Goal: Transaction & Acquisition: Book appointment/travel/reservation

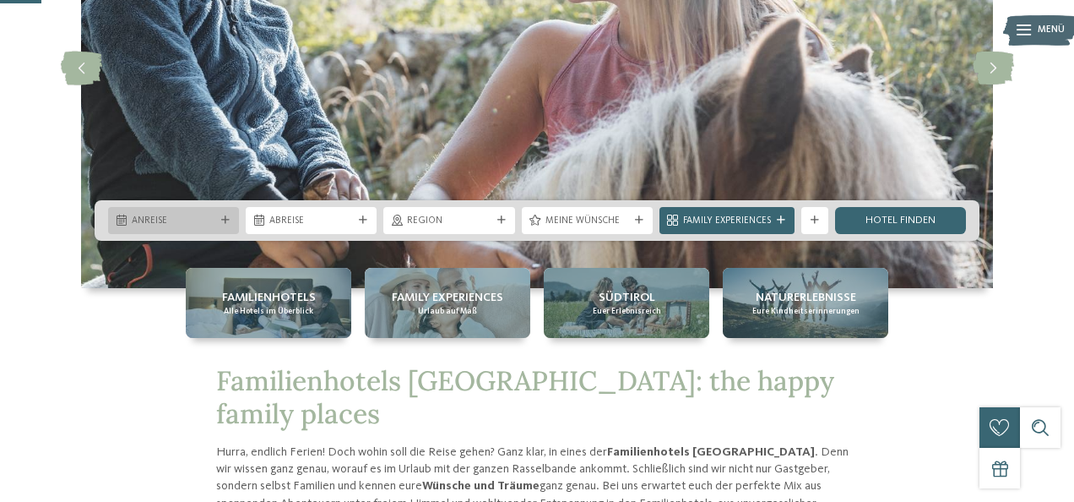
scroll to position [219, 0]
click at [211, 214] on div "Anreise" at bounding box center [173, 220] width 90 height 14
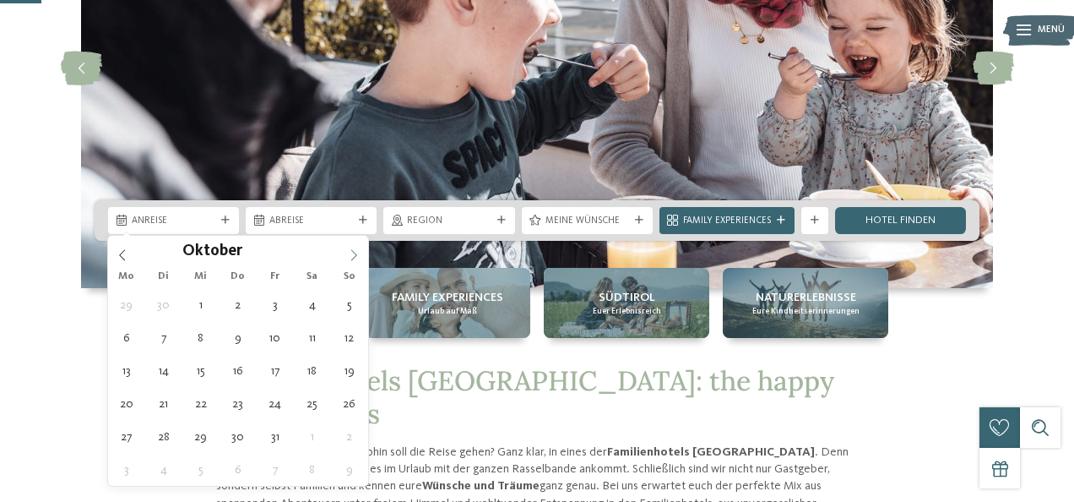
click at [356, 258] on icon at bounding box center [354, 255] width 12 height 12
click at [350, 253] on icon at bounding box center [354, 255] width 12 height 12
type div "[DATE]"
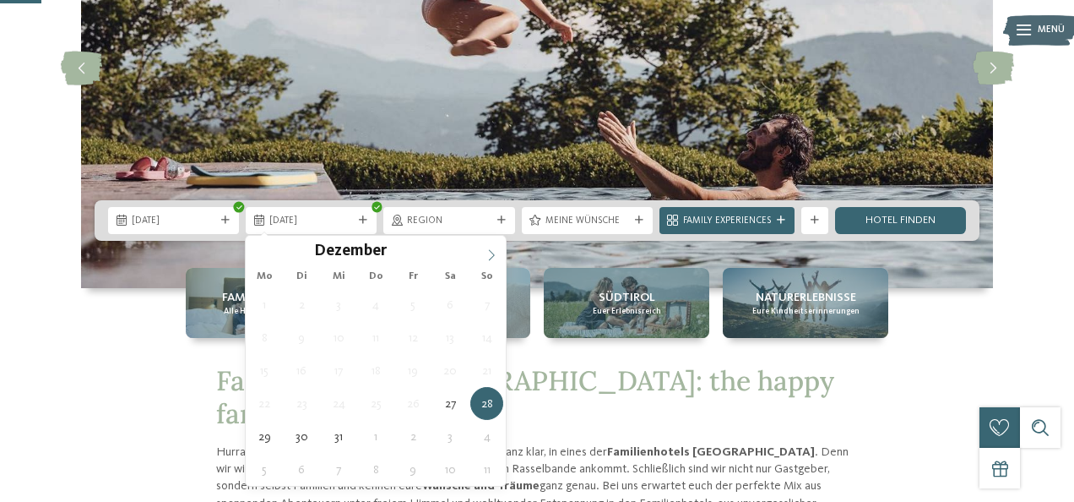
type input "****"
click at [486, 259] on icon at bounding box center [492, 255] width 12 height 12
type div "[DATE]"
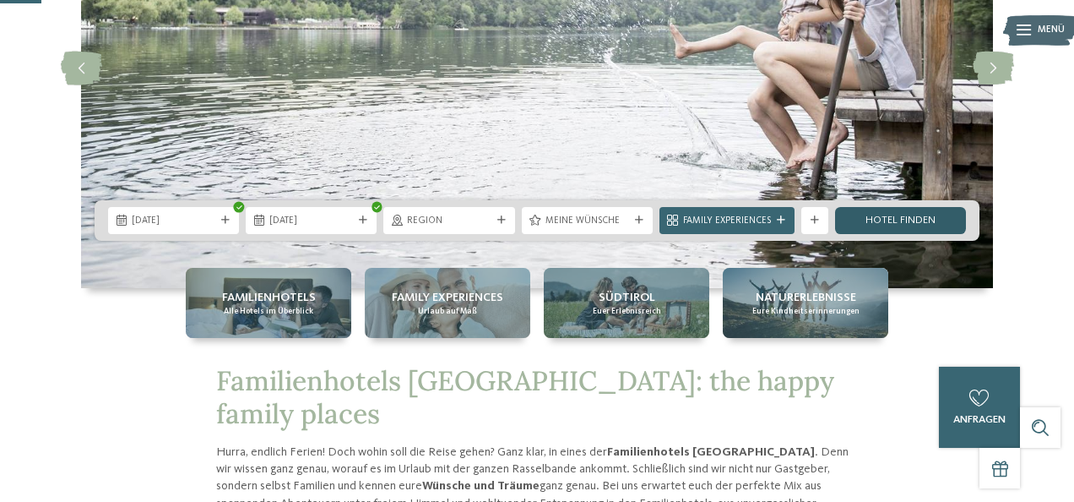
click at [874, 225] on link "Hotel finden" at bounding box center [900, 220] width 131 height 27
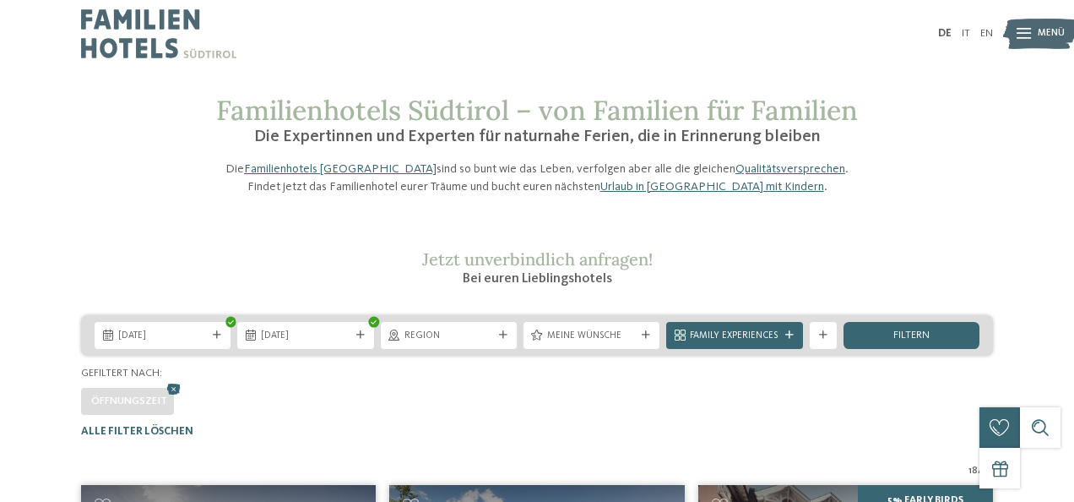
click at [600, 355] on div "27.12.2025 03.01.2026" at bounding box center [537, 335] width 912 height 41
click at [1017, 42] on div at bounding box center [1024, 34] width 14 height 34
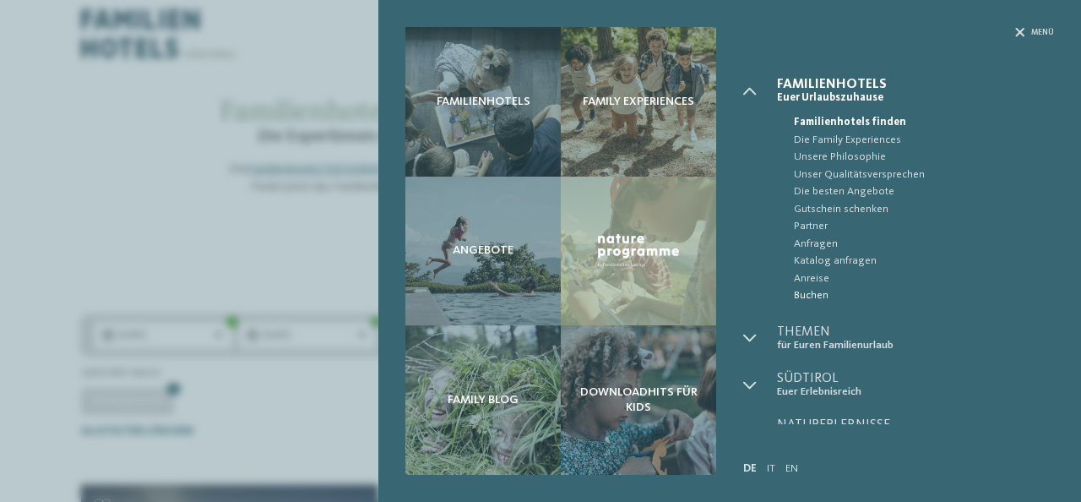
click at [809, 295] on span "Buchen" at bounding box center [924, 295] width 260 height 17
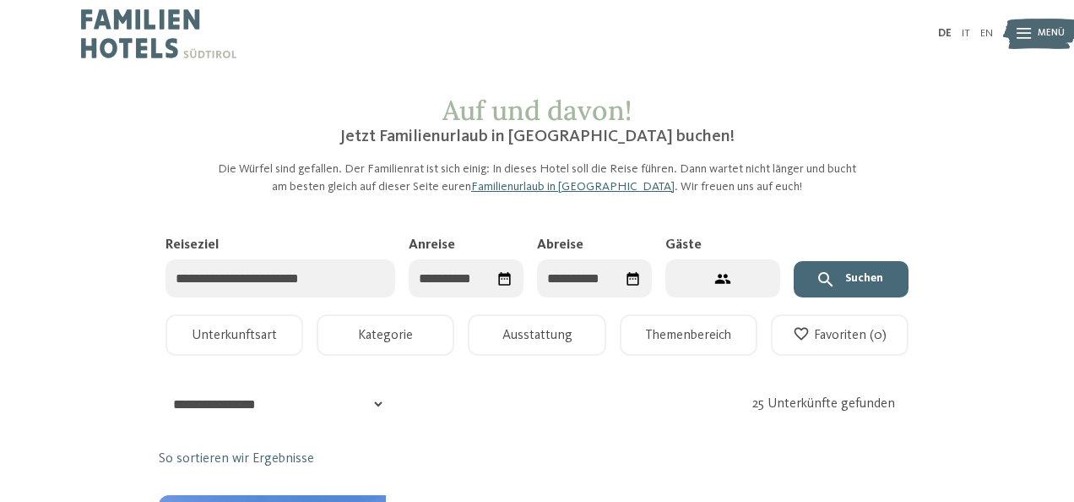
click at [458, 279] on input "Anreise" at bounding box center [466, 278] width 115 height 38
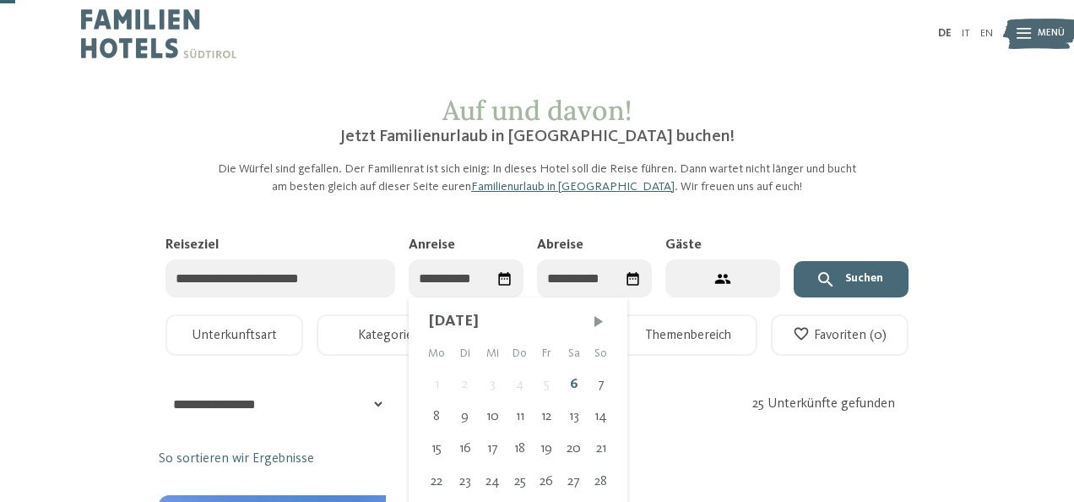
scroll to position [38, 0]
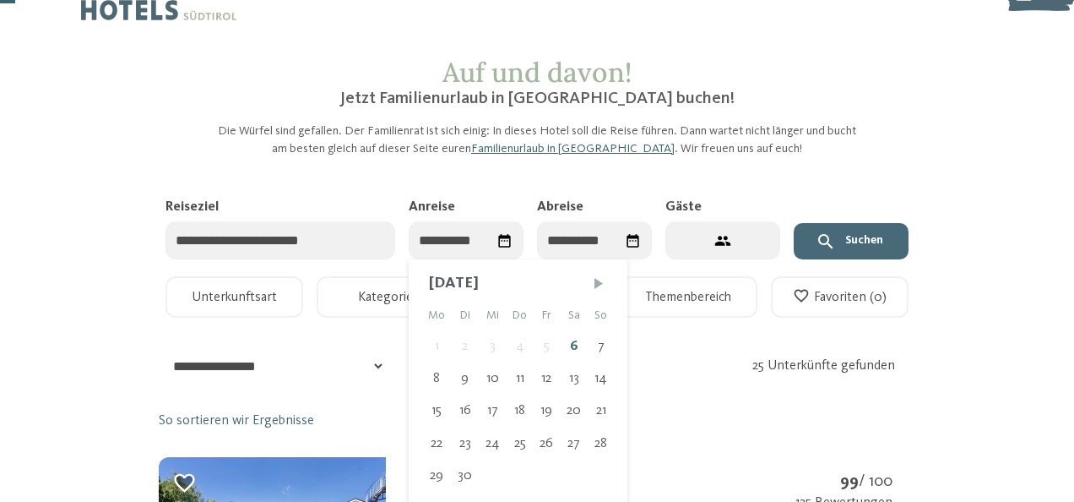
click at [591, 282] on span "Nächster Monat" at bounding box center [598, 282] width 17 height 17
click at [591, 282] on span "Nächster Monat" at bounding box center [597, 282] width 17 height 17
click at [574, 438] on div "27" at bounding box center [574, 443] width 28 height 32
type input "**********"
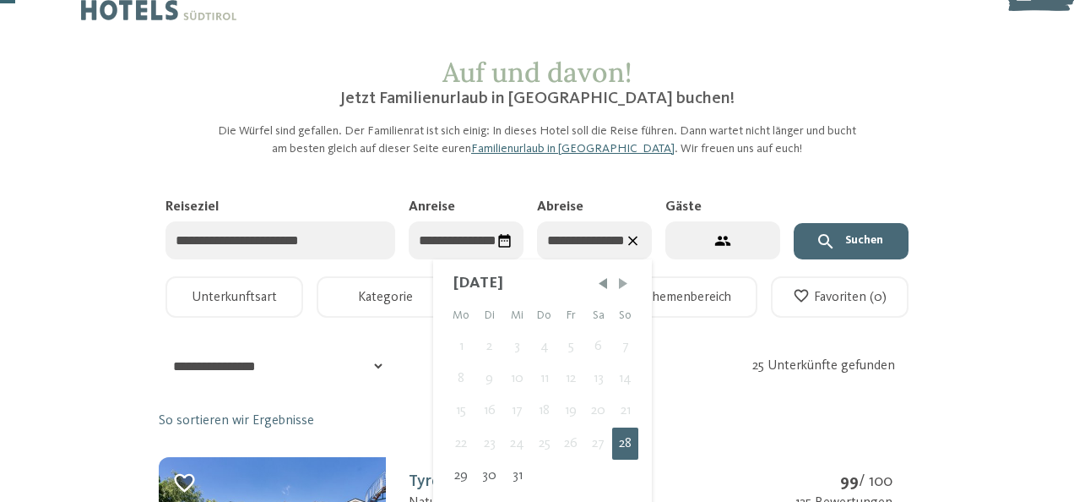
click at [624, 283] on span "Nächster Monat" at bounding box center [623, 282] width 17 height 17
click at [603, 344] on div "3" at bounding box center [599, 346] width 28 height 32
type input "**********"
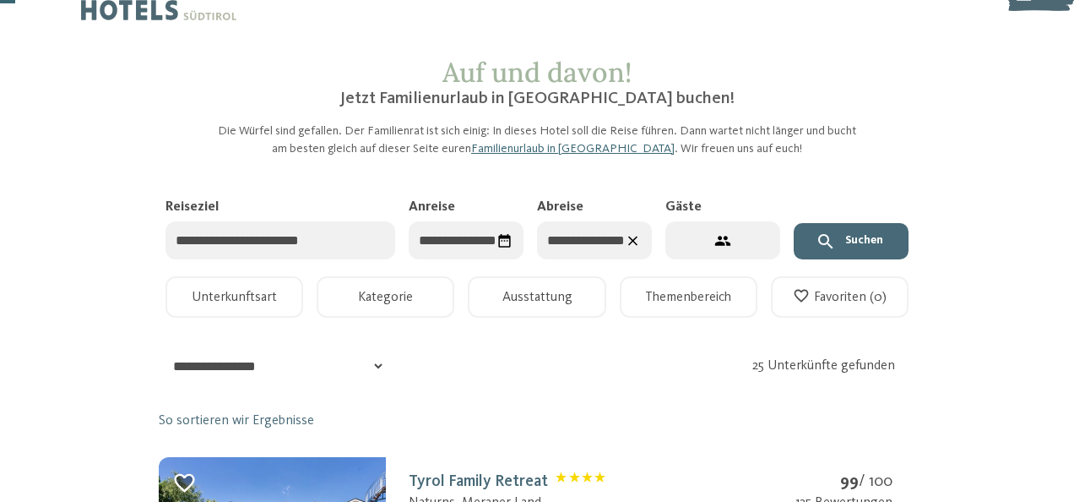
click at [726, 243] on icon "2 Gäste – 1 Zimmer" at bounding box center [723, 241] width 18 height 18
select select "*"
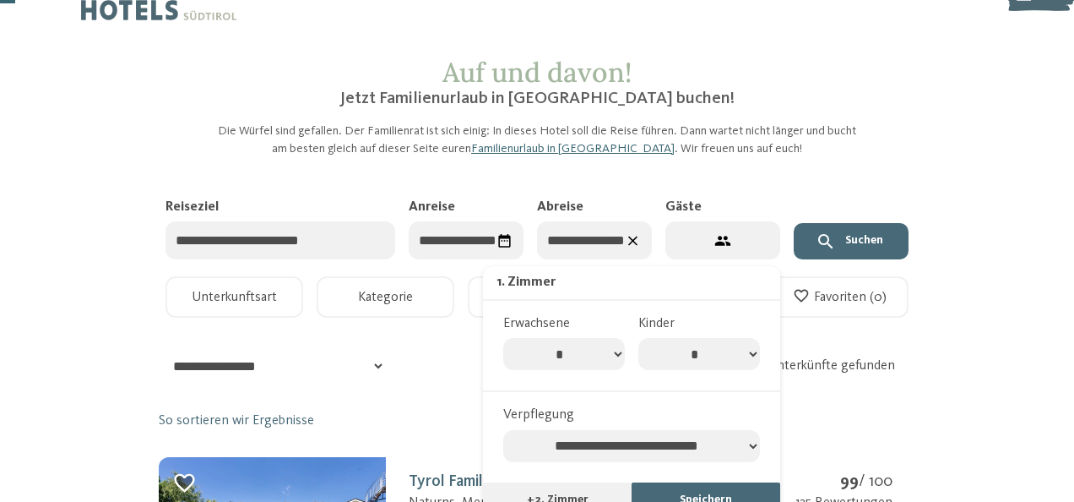
select select "*"
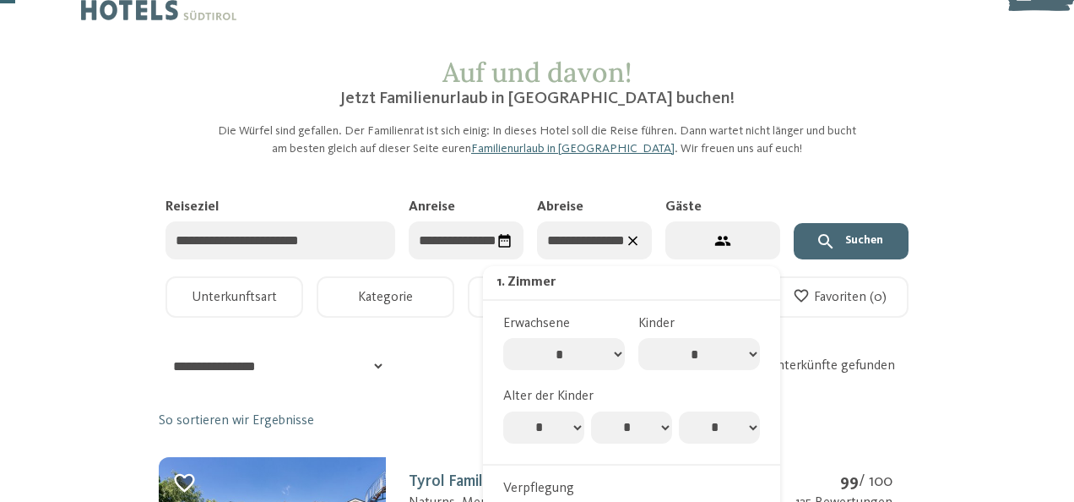
click at [554, 411] on select "* * * * * * * * * * ** ** ** ** ** ** ** **" at bounding box center [543, 427] width 81 height 32
select select "**"
select select "*"
click at [828, 243] on icon "submit" at bounding box center [825, 241] width 14 height 14
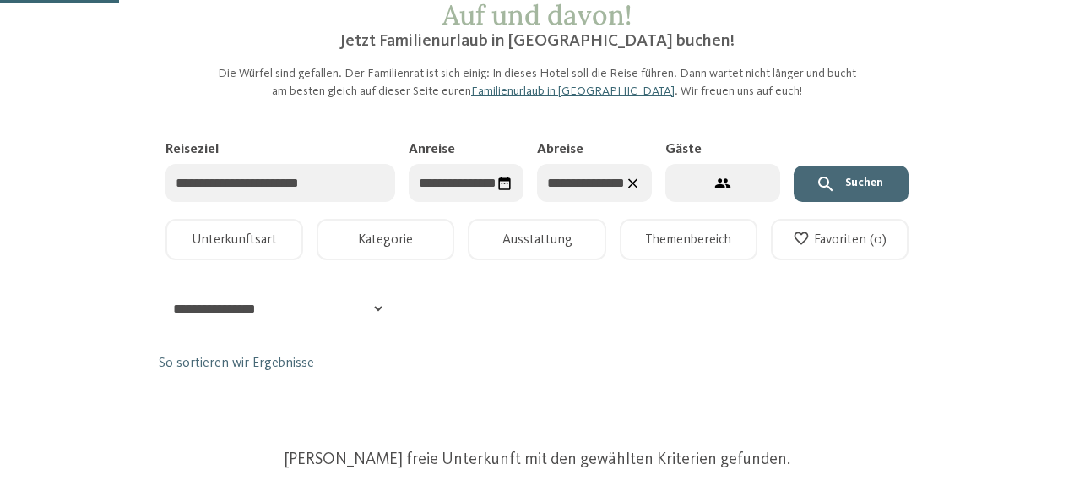
scroll to position [98, 0]
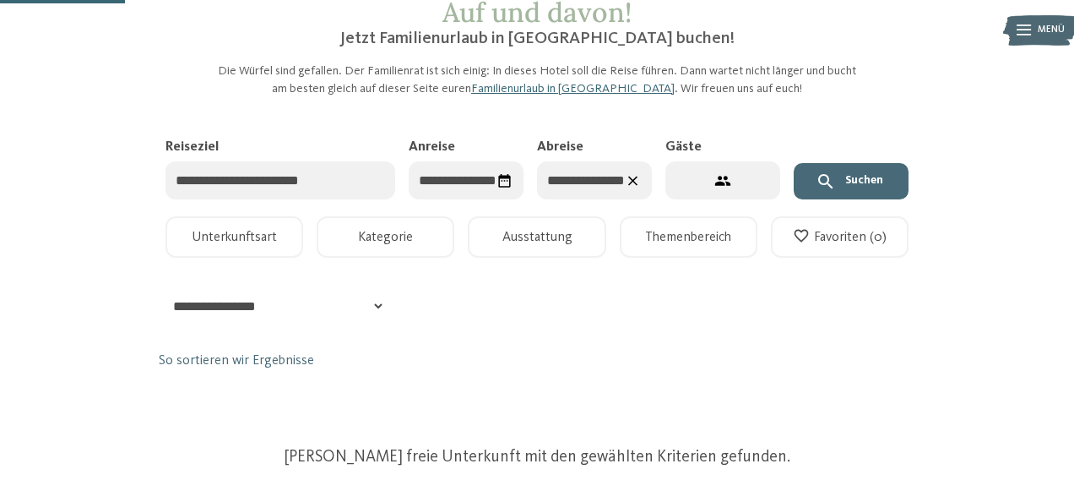
click at [498, 176] on icon "Datum auswählen" at bounding box center [504, 181] width 16 height 16
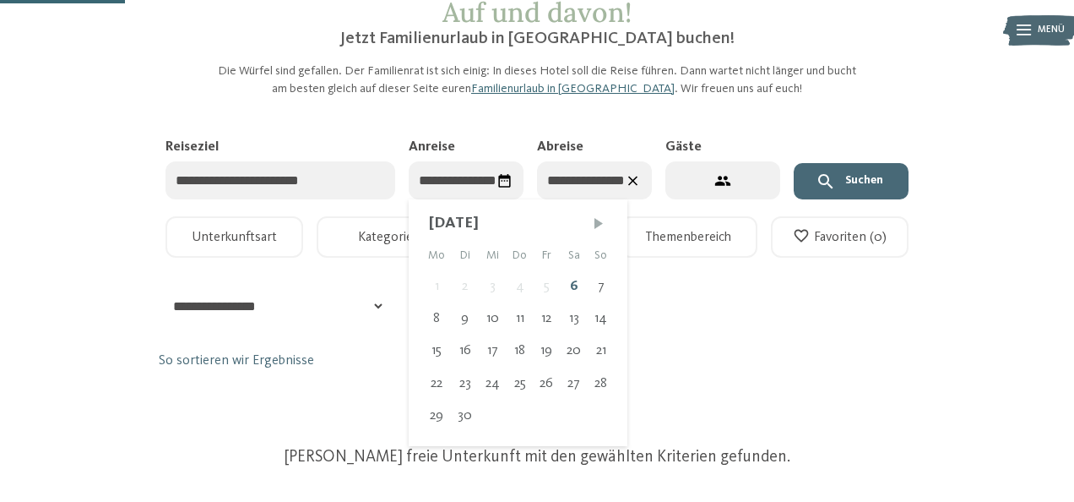
click at [600, 222] on span "Nächster Monat" at bounding box center [598, 222] width 17 height 17
click at [600, 222] on span "Nächster Monat" at bounding box center [597, 222] width 17 height 17
click at [487, 414] on div "31" at bounding box center [493, 415] width 28 height 32
type input "**********"
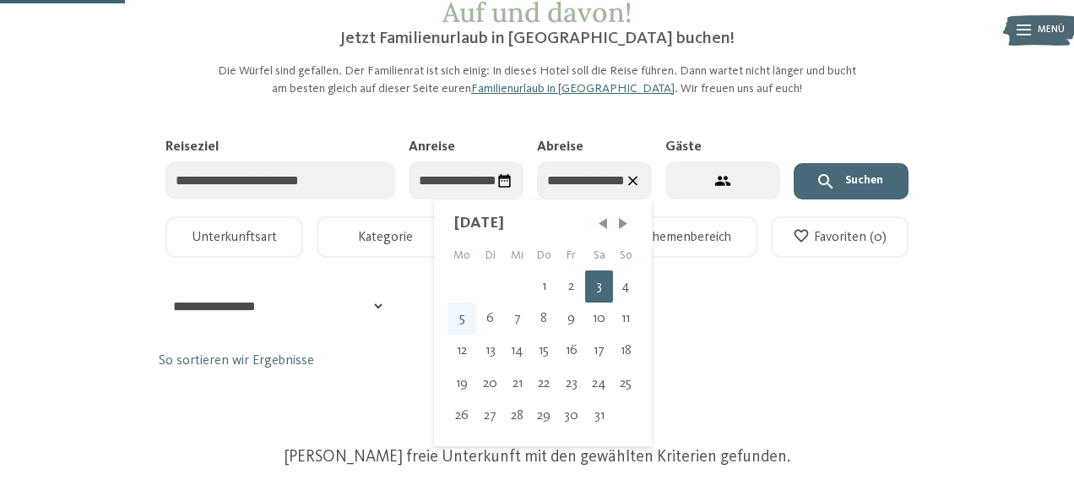
click at [464, 316] on div "5" at bounding box center [462, 318] width 29 height 32
type input "**********"
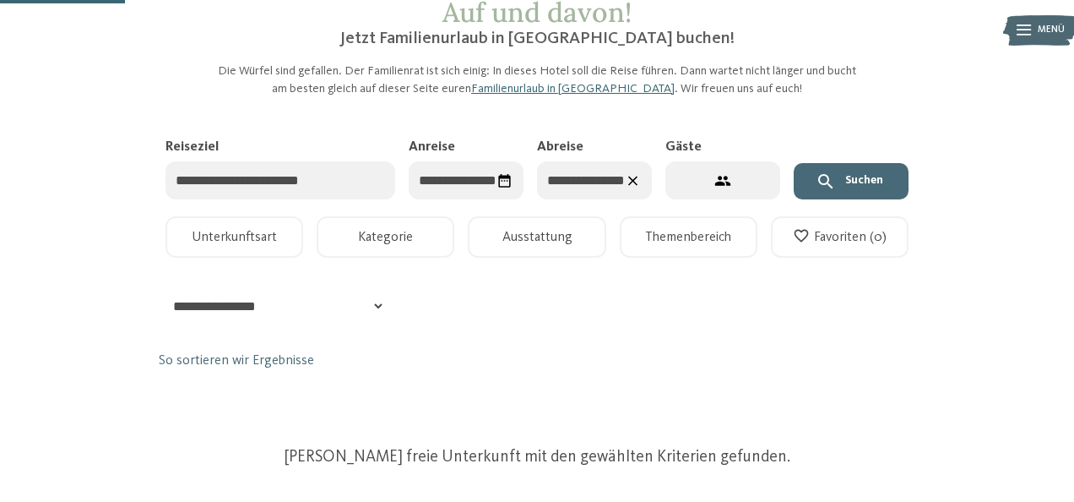
click at [876, 181] on button "Suchen" at bounding box center [851, 181] width 115 height 37
